Goal: Information Seeking & Learning: Learn about a topic

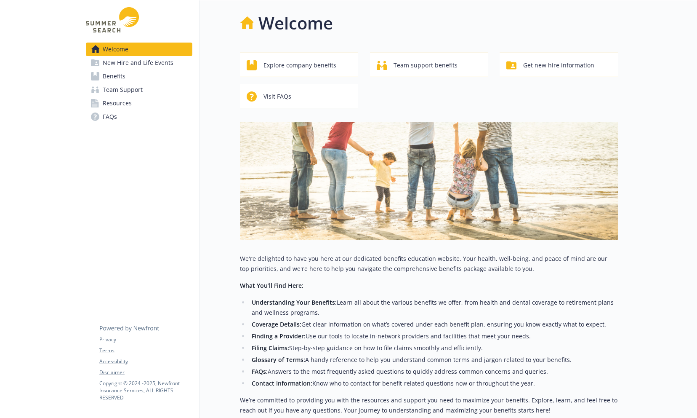
click at [154, 70] on link "Benefits" at bounding box center [139, 75] width 107 height 13
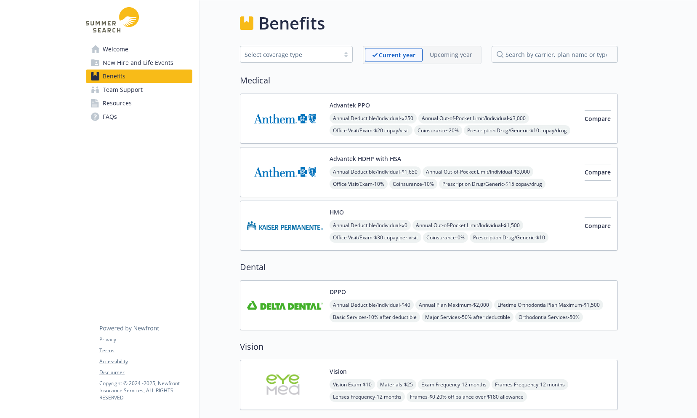
click at [389, 105] on div "Advantek PPO Annual Deductible/Individual - $250 Annual Out-of-Pocket Limit/Ind…" at bounding box center [454, 119] width 248 height 36
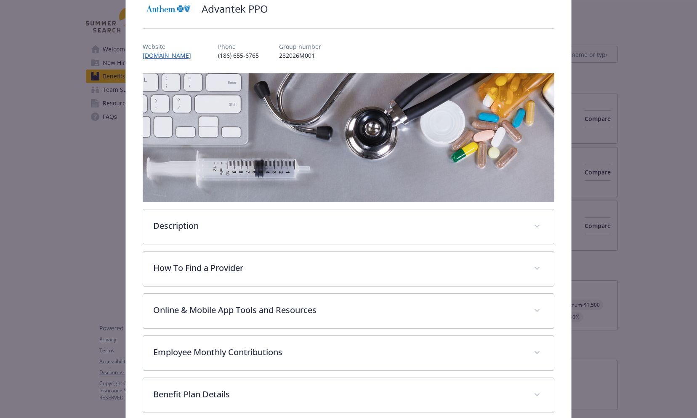
scroll to position [25, 0]
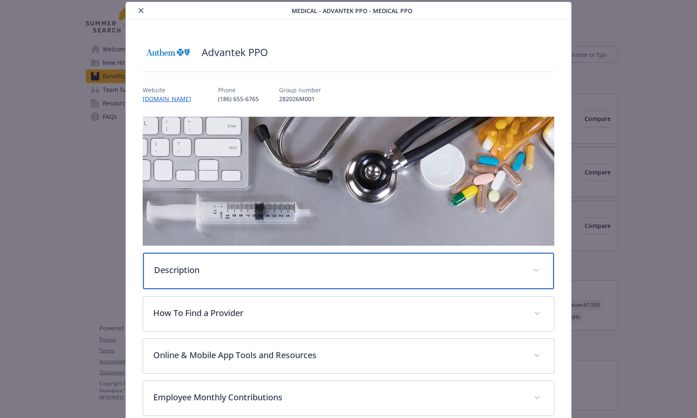
click at [296, 265] on p "Description" at bounding box center [338, 270] width 369 height 13
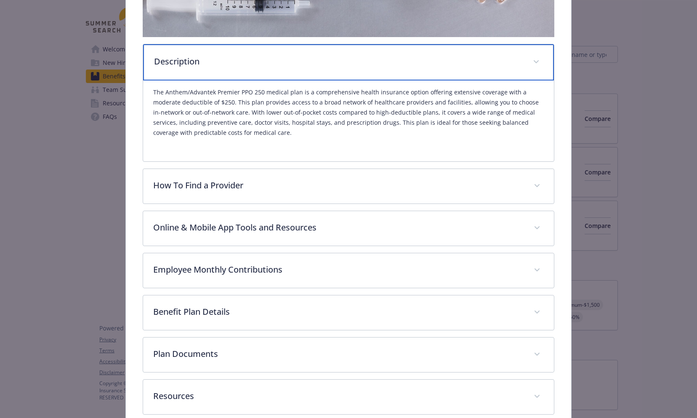
scroll to position [147, 0]
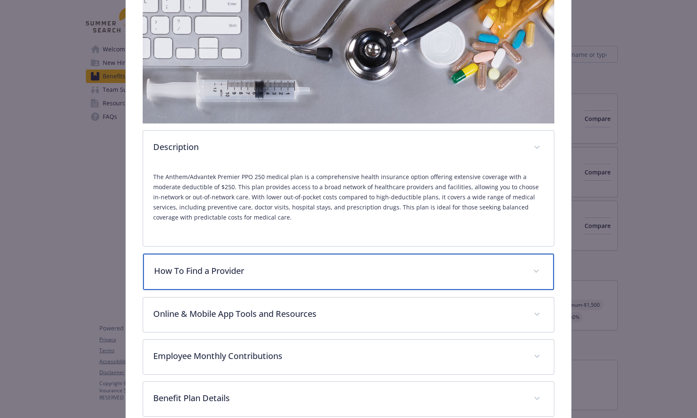
click at [300, 264] on p "How To Find a Provider" at bounding box center [338, 270] width 369 height 13
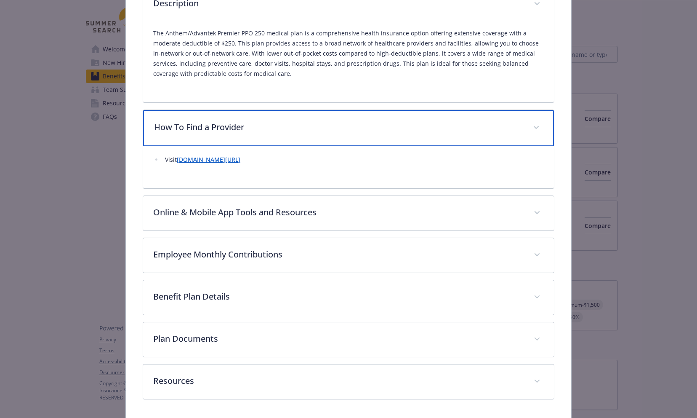
scroll to position [316, 0]
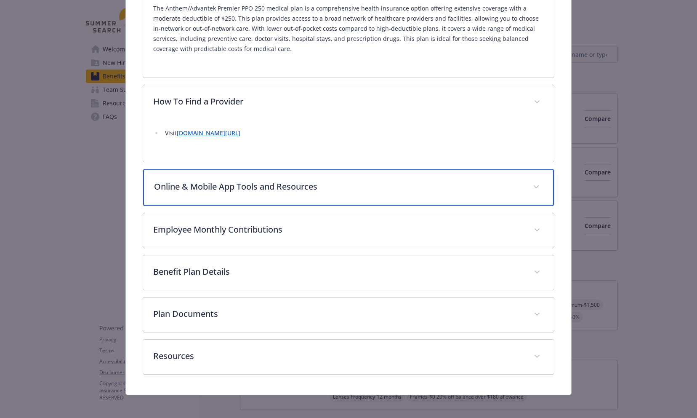
click at [301, 188] on p "Online & Mobile App Tools and Resources" at bounding box center [338, 186] width 369 height 13
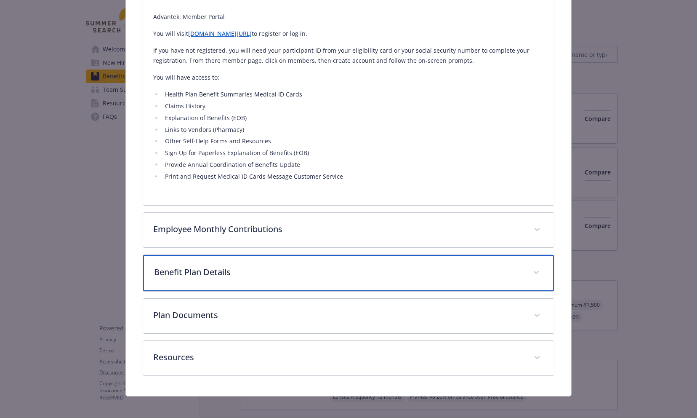
click at [285, 267] on p "Benefit Plan Details" at bounding box center [338, 272] width 369 height 13
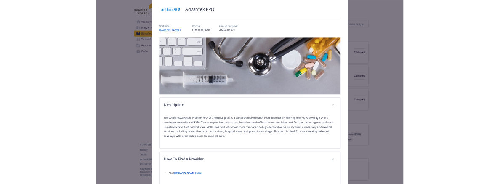
scroll to position [0, 0]
